Goal: Task Accomplishment & Management: Manage account settings

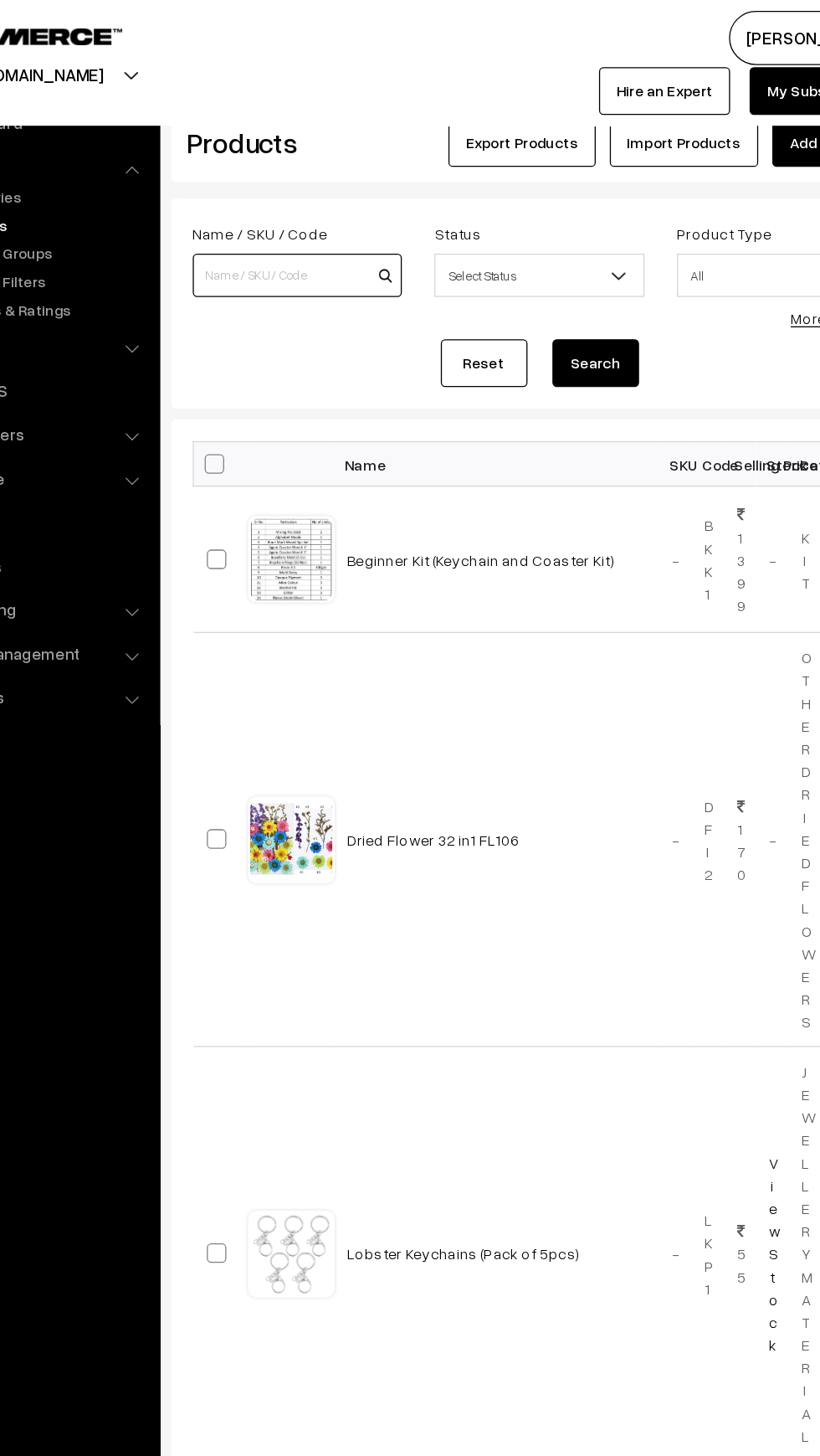
click at [306, 213] on input at bounding box center [332, 213] width 161 height 34
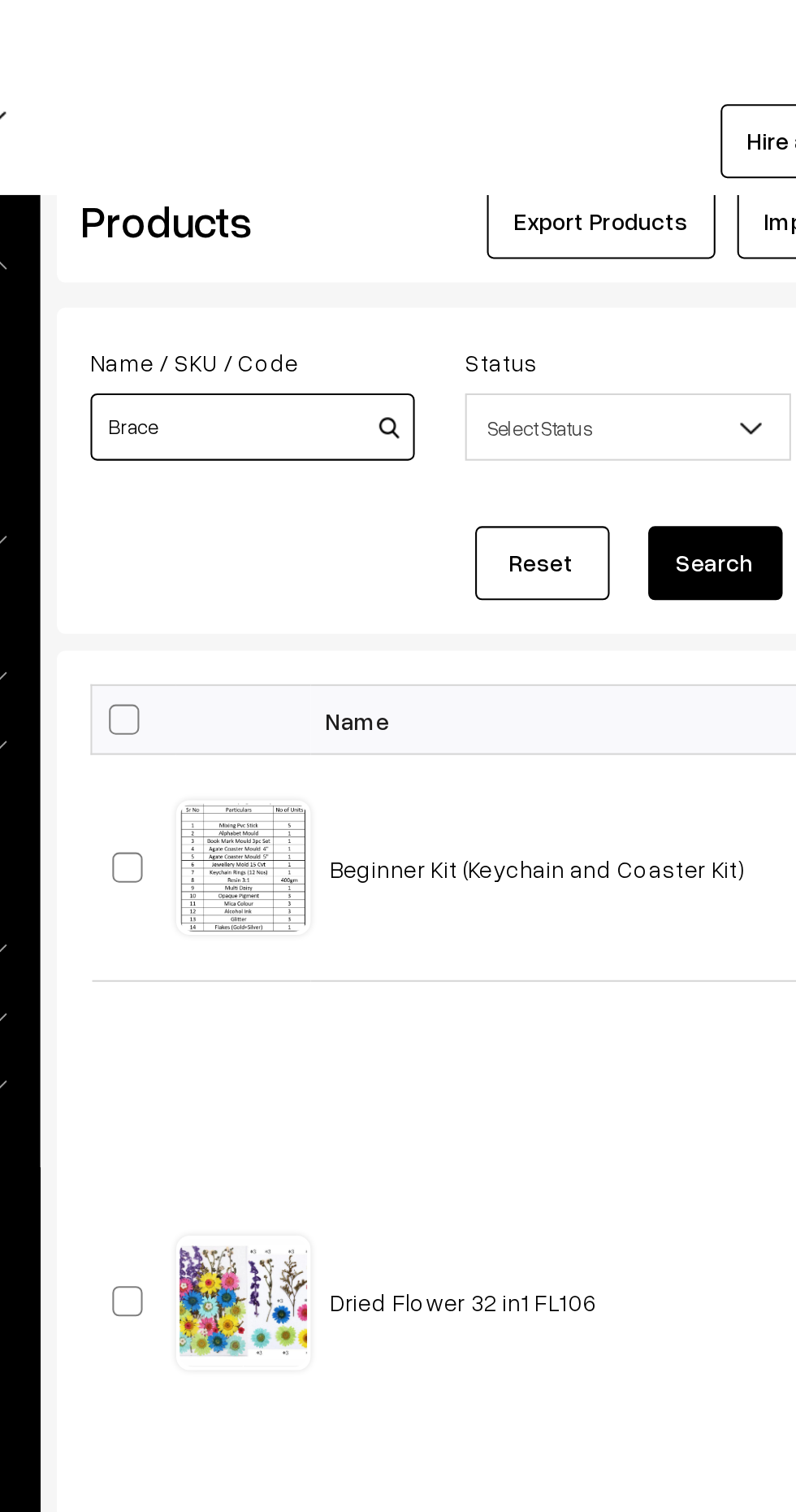
type input "Brace"
click at [544, 271] on button "Search" at bounding box center [545, 272] width 65 height 35
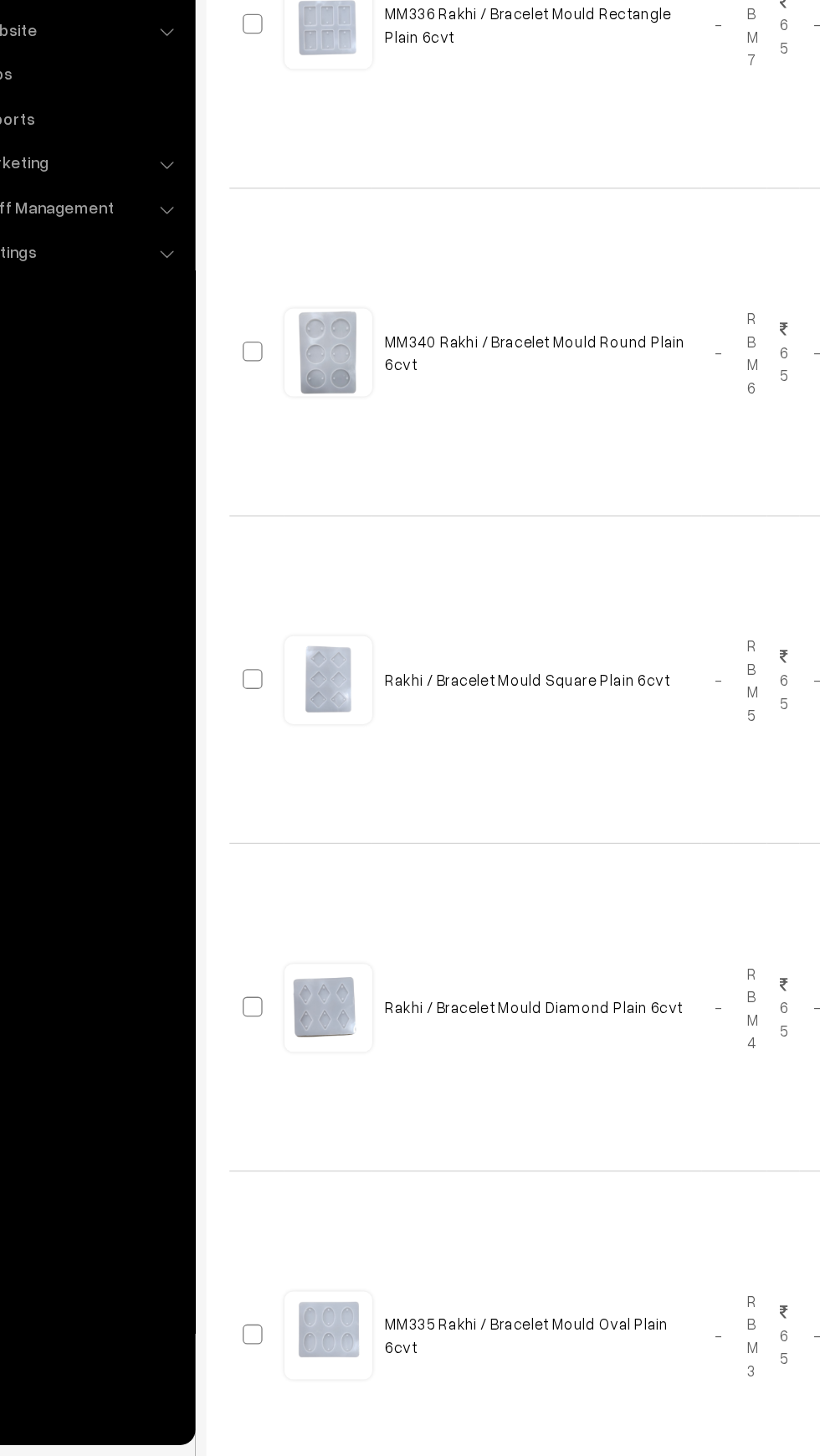
scroll to position [1410, 0]
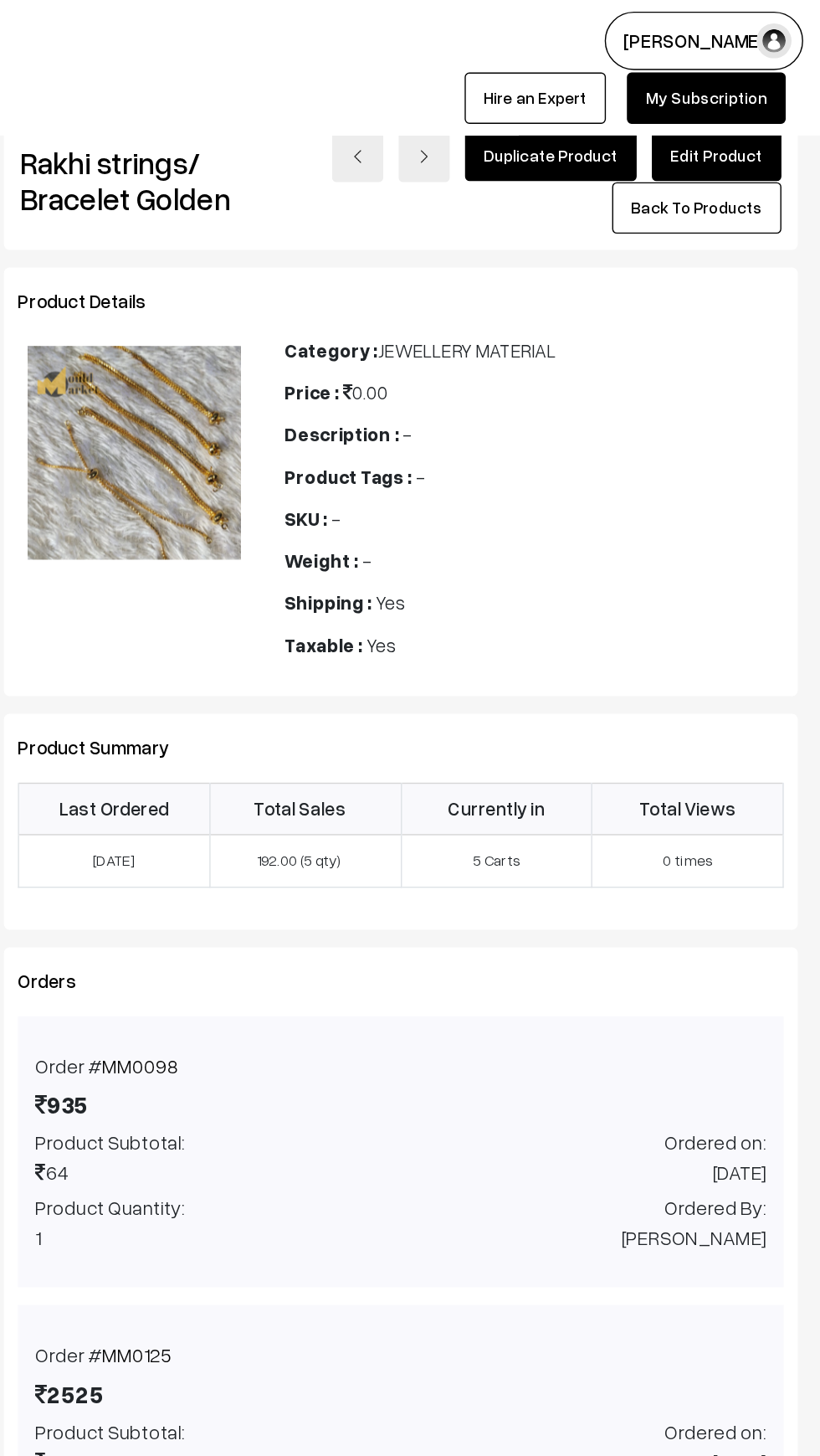
click at [726, 114] on link "Edit Product" at bounding box center [745, 111] width 93 height 37
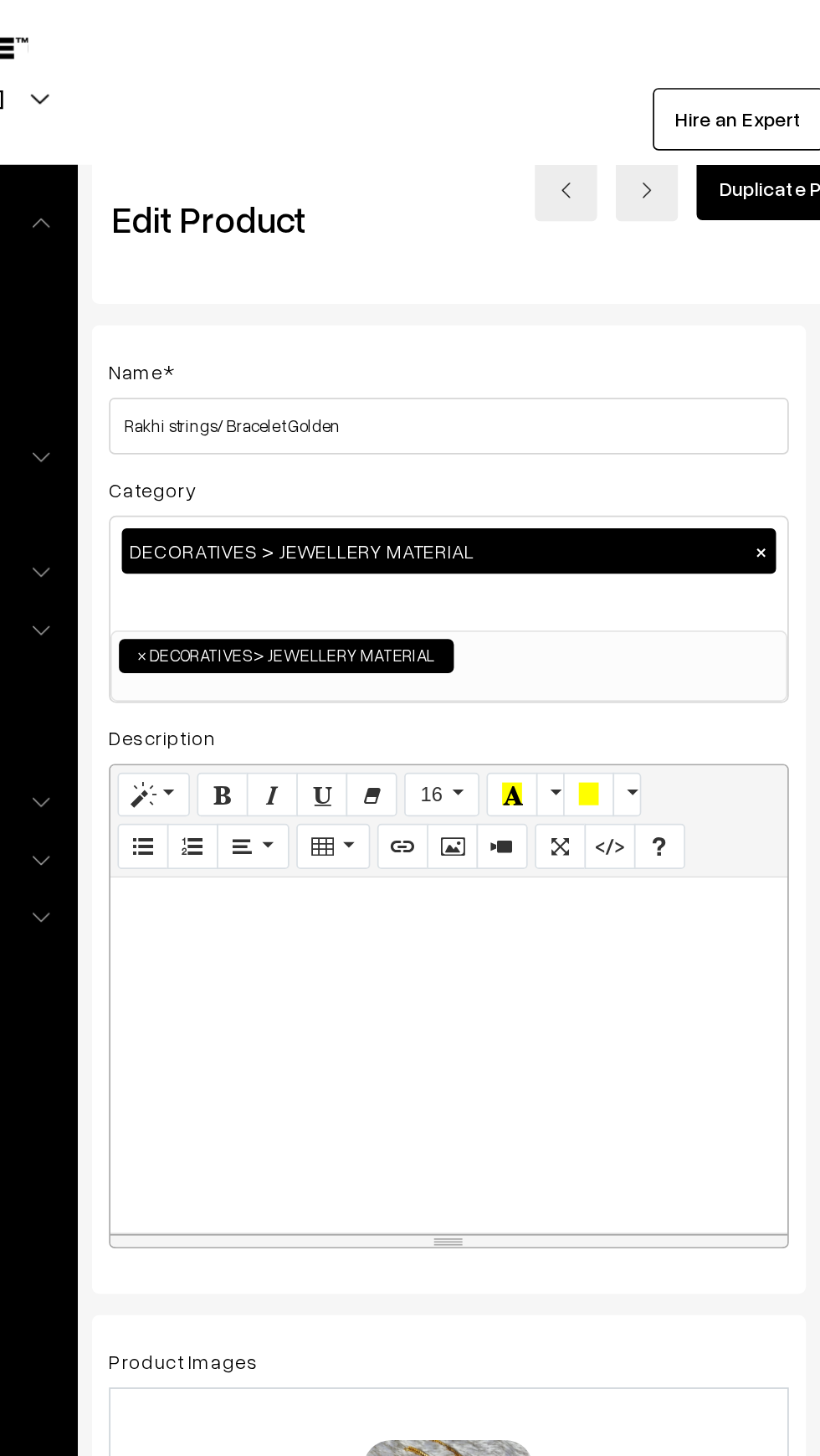
scroll to position [0, 12]
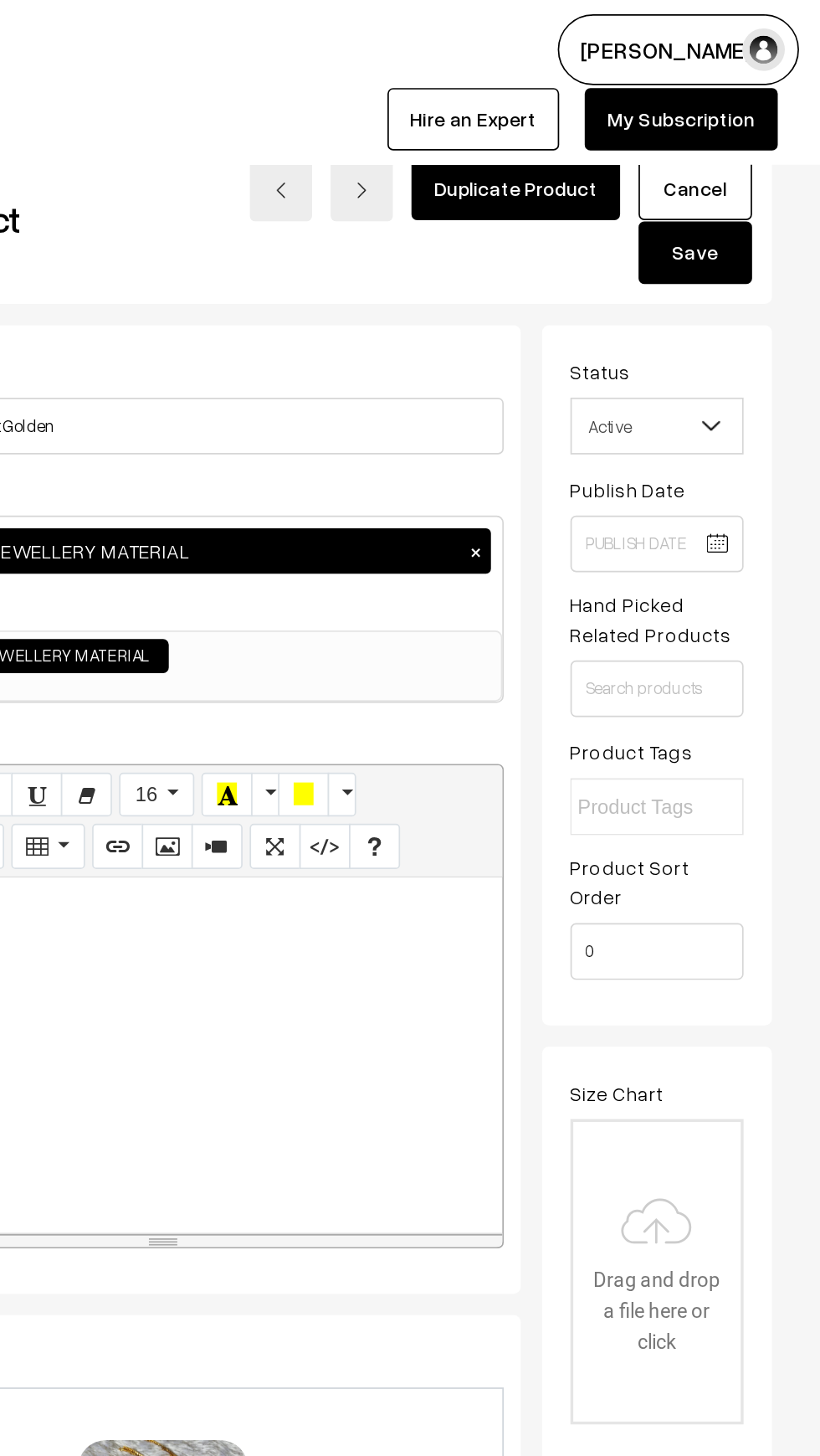
click at [743, 107] on link "Cancel" at bounding box center [746, 111] width 67 height 37
click at [740, 113] on link "Cancel" at bounding box center [746, 111] width 67 height 37
